Goal: Task Accomplishment & Management: Use online tool/utility

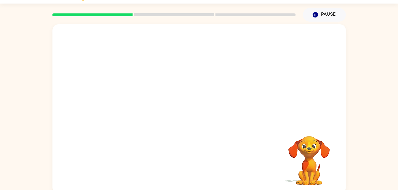
scroll to position [18, 0]
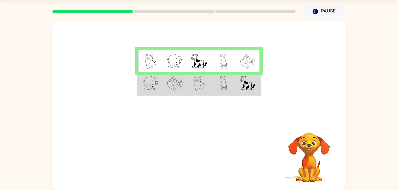
click at [192, 86] on td at bounding box center [199, 83] width 24 height 23
click at [192, 85] on td at bounding box center [199, 83] width 24 height 23
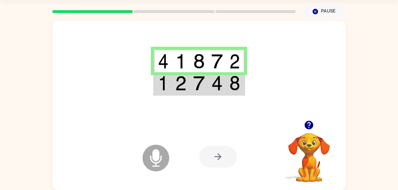
click at [230, 86] on img at bounding box center [234, 83] width 11 height 15
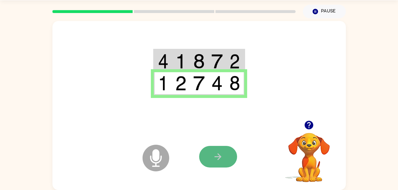
click at [216, 164] on button "button" at bounding box center [218, 157] width 38 height 22
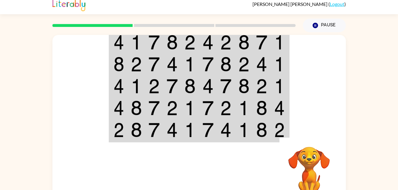
scroll to position [0, 0]
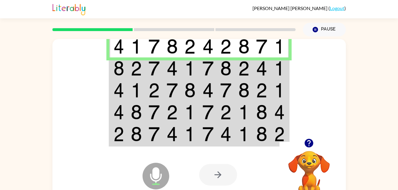
click at [259, 63] on img at bounding box center [261, 68] width 11 height 15
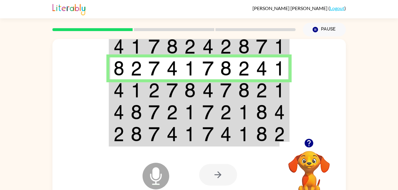
click at [275, 90] on img at bounding box center [279, 90] width 11 height 15
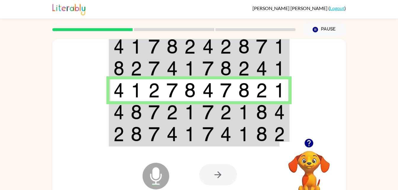
click at [122, 107] on img at bounding box center [118, 112] width 11 height 15
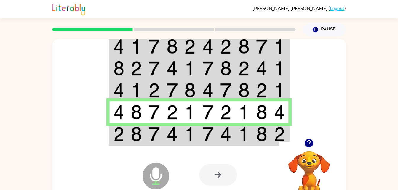
click at [142, 147] on div "Microphone The Microphone is here when it is your turn to talk" at bounding box center [141, 161] width 59 height 39
click at [144, 142] on div "Microphone The Microphone is here when it is your turn to talk" at bounding box center [141, 161] width 59 height 39
click at [143, 139] on td at bounding box center [136, 134] width 18 height 23
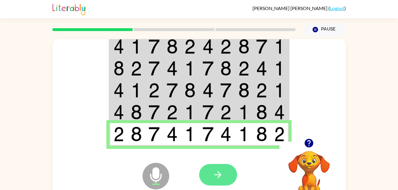
click at [222, 176] on icon "button" at bounding box center [218, 175] width 10 height 10
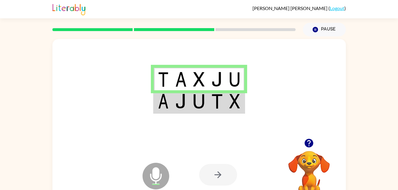
click at [171, 107] on td at bounding box center [163, 101] width 18 height 23
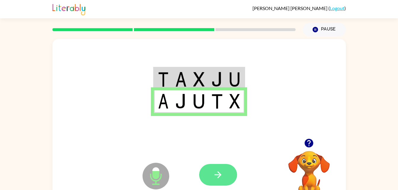
click at [232, 181] on button "button" at bounding box center [218, 175] width 38 height 22
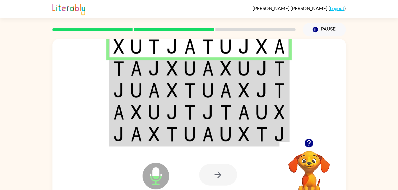
click at [273, 69] on td at bounding box center [280, 68] width 18 height 22
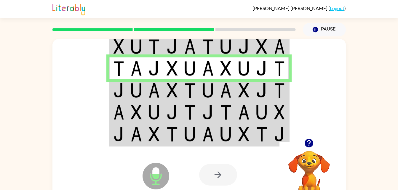
click at [267, 93] on td at bounding box center [262, 90] width 18 height 22
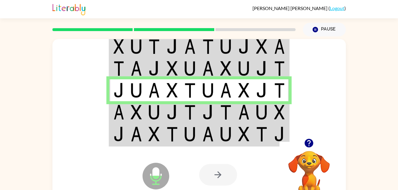
click at [259, 110] on img at bounding box center [261, 112] width 11 height 15
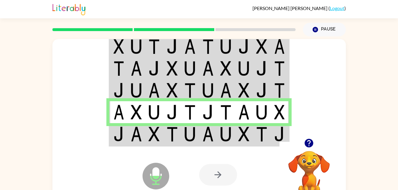
drag, startPoint x: 216, startPoint y: 121, endPoint x: 216, endPoint y: 125, distance: 3.4
click at [216, 125] on tbody at bounding box center [198, 90] width 179 height 111
drag, startPoint x: 216, startPoint y: 125, endPoint x: 215, endPoint y: 131, distance: 6.8
click at [215, 131] on td at bounding box center [208, 134] width 18 height 23
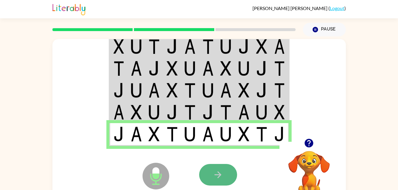
click at [215, 177] on icon "button" at bounding box center [218, 175] width 10 height 10
